Goal: Task Accomplishment & Management: Manage account settings

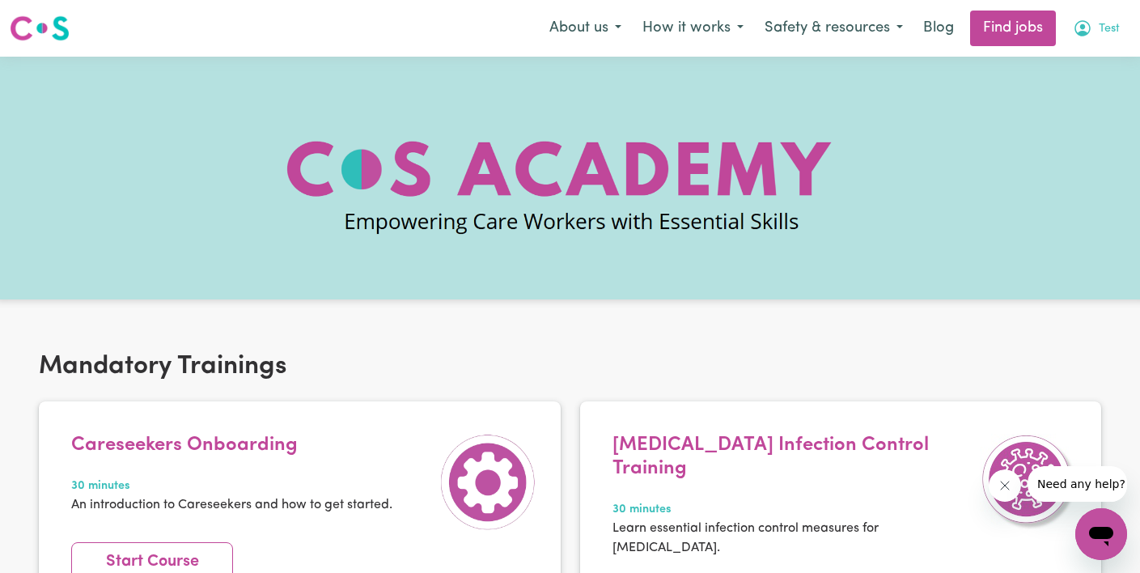
click at [1100, 28] on span "Test" at bounding box center [1108, 29] width 21 height 18
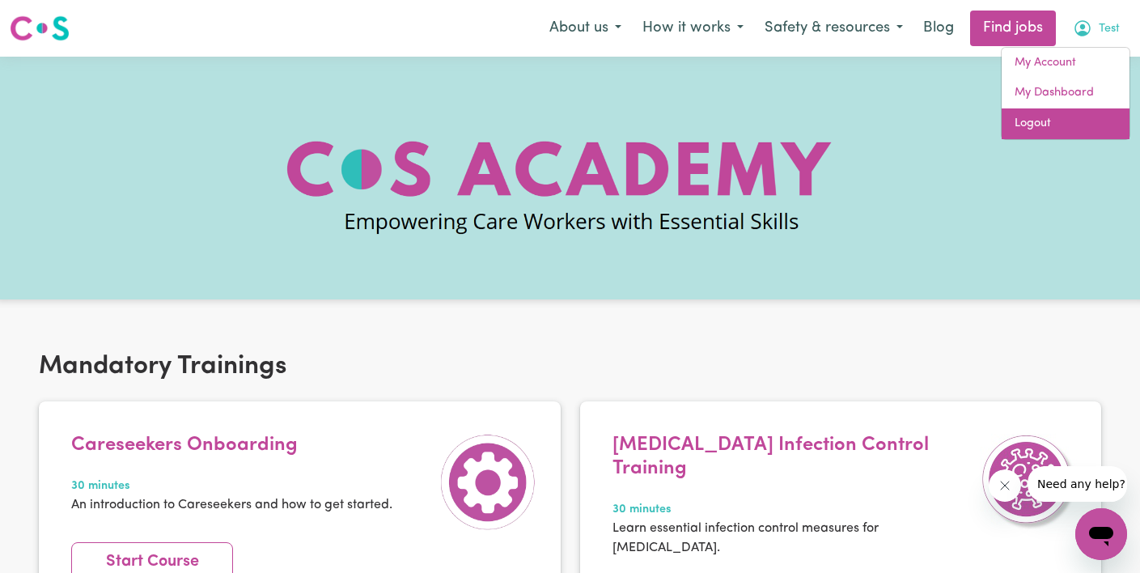
click at [1069, 125] on link "Logout" at bounding box center [1065, 123] width 128 height 31
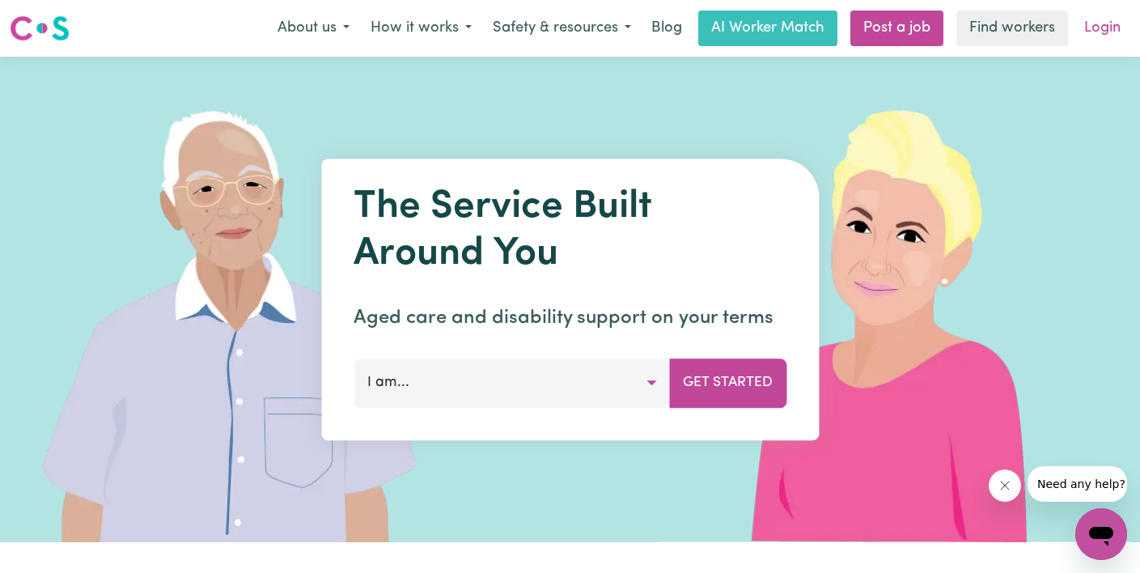
click at [1103, 23] on link "Login" at bounding box center [1102, 29] width 56 height 36
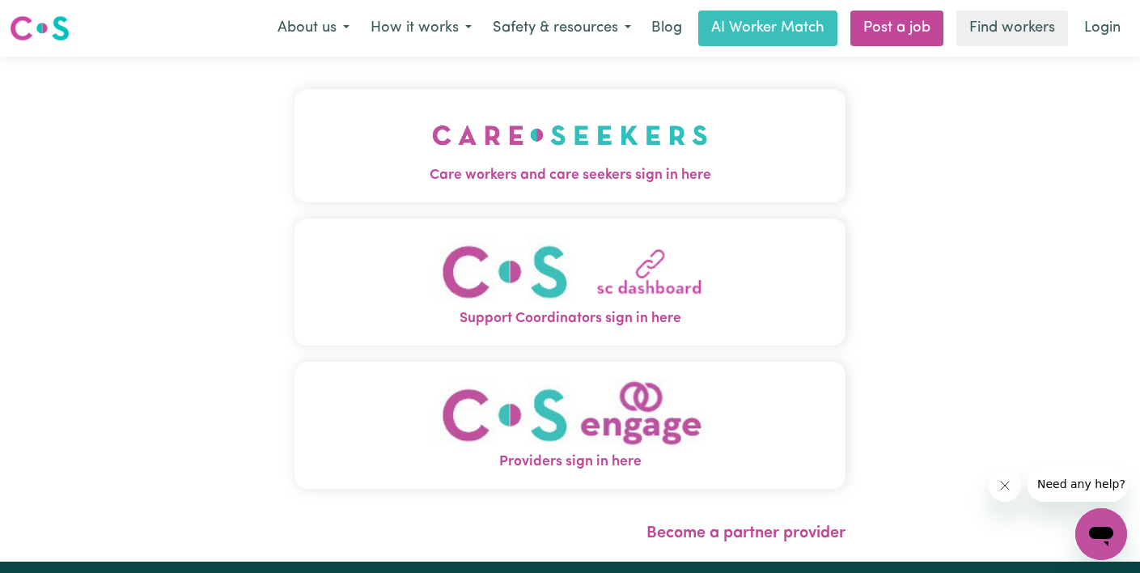
click at [432, 141] on img "Care workers and care seekers sign in here" at bounding box center [570, 135] width 276 height 60
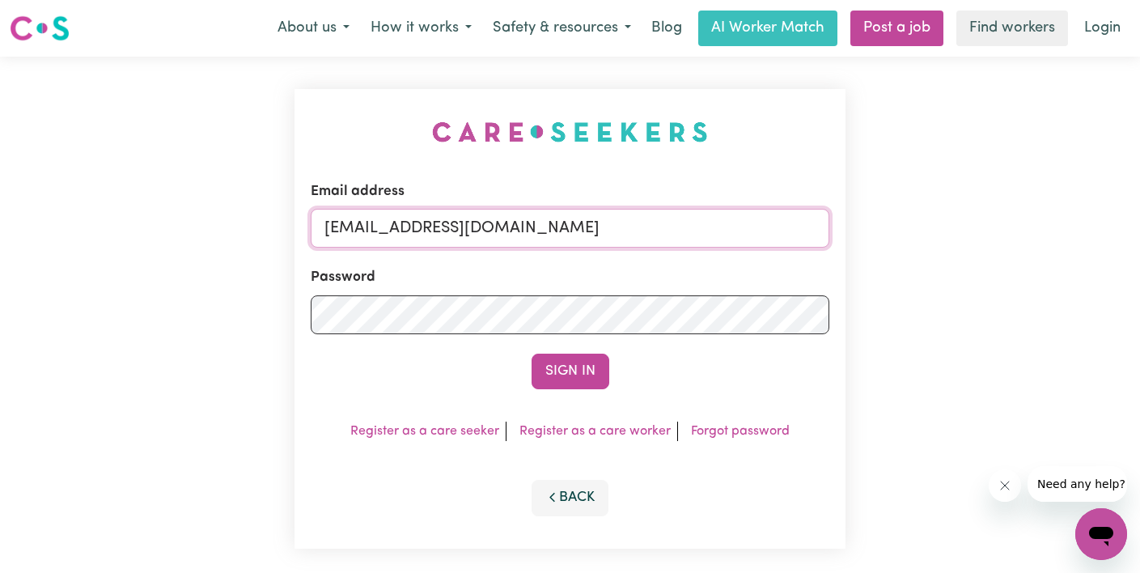
drag, startPoint x: 572, startPoint y: 228, endPoint x: 170, endPoint y: 205, distance: 402.7
click at [170, 205] on div "Email address [EMAIL_ADDRESS][DOMAIN_NAME] Password Sign In Register as a care …" at bounding box center [570, 319] width 1140 height 524
type input "[EMAIL_ADDRESS][DOMAIN_NAME]"
click at [103, 310] on div "Email address [EMAIL_ADDRESS][DOMAIN_NAME] Password Sign In Register as a care …" at bounding box center [570, 319] width 1140 height 524
click at [531, 353] on button "Sign In" at bounding box center [570, 371] width 78 height 36
